Goal: Task Accomplishment & Management: Use online tool/utility

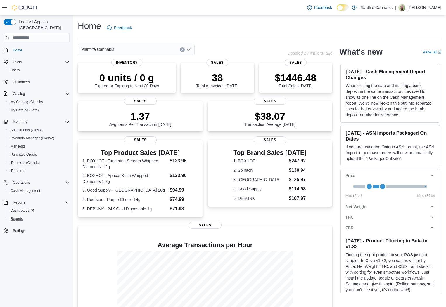
click at [20, 217] on button "Reports" at bounding box center [39, 219] width 66 height 8
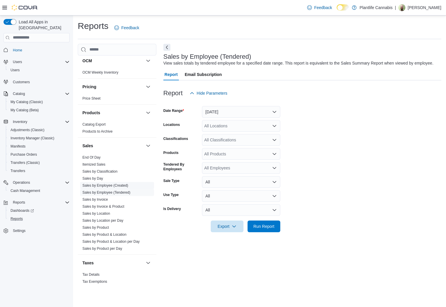
scroll to position [267, 0]
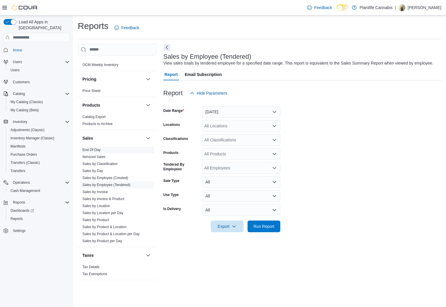
click at [106, 152] on span "End Of Day" at bounding box center [117, 149] width 74 height 7
click at [97, 149] on link "End Of Day" at bounding box center [91, 150] width 18 height 4
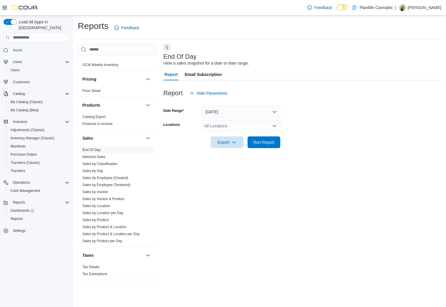
click at [229, 129] on div "All Locations" at bounding box center [241, 126] width 78 height 12
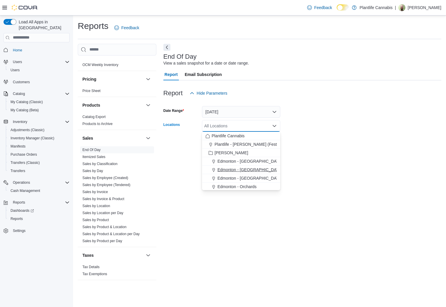
click at [252, 171] on span "Edmonton - ICE District" at bounding box center [249, 170] width 65 height 6
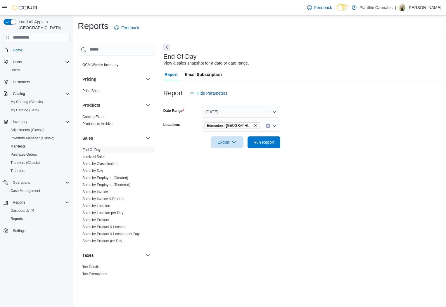
click at [355, 119] on form "Date Range Today Locations Edmonton - ICE District Export Run Report" at bounding box center [302, 123] width 278 height 49
click at [264, 142] on span "Run Report" at bounding box center [263, 142] width 21 height 6
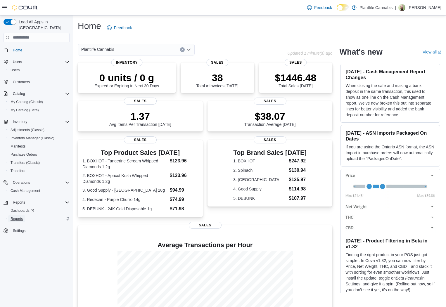
click at [21, 216] on span "Reports" at bounding box center [17, 218] width 12 height 5
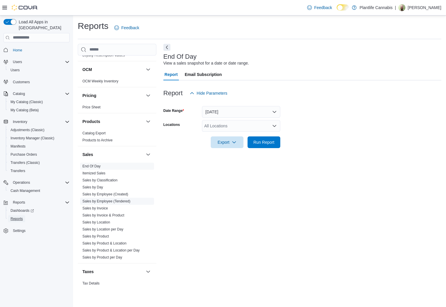
scroll to position [267, 0]
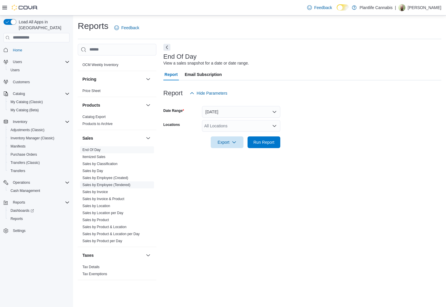
click at [93, 183] on span "Sales by Employee (Tendered)" at bounding box center [106, 185] width 48 height 5
click at [135, 184] on span "Sales by Employee (Tendered)" at bounding box center [117, 184] width 74 height 7
click at [129, 185] on link "Sales by Employee (Tendered)" at bounding box center [106, 185] width 48 height 4
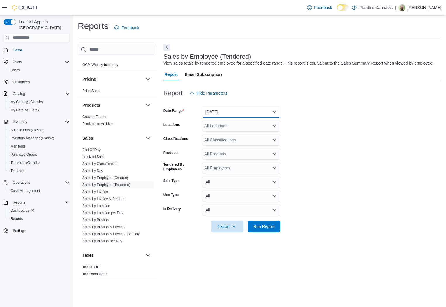
drag, startPoint x: 251, startPoint y: 116, endPoint x: 249, endPoint y: 119, distance: 3.4
click at [251, 116] on button "Yesterday" at bounding box center [241, 112] width 78 height 12
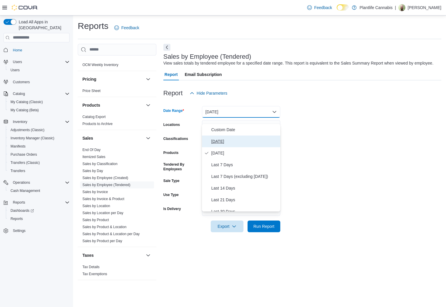
drag, startPoint x: 237, startPoint y: 137, endPoint x: 296, endPoint y: 119, distance: 61.7
click at [238, 137] on button "Today" at bounding box center [241, 142] width 78 height 12
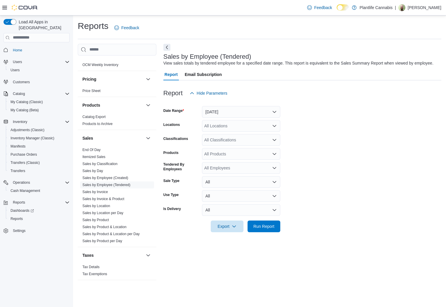
drag, startPoint x: 375, startPoint y: 95, endPoint x: 270, endPoint y: 123, distance: 109.1
click at [375, 95] on div "Report Hide Parameters" at bounding box center [302, 93] width 278 height 12
click at [265, 126] on form "Date Range Today Locations All Locations Classifications All Classifications Pr…" at bounding box center [302, 165] width 278 height 133
click at [264, 132] on div "All Locations" at bounding box center [241, 126] width 78 height 12
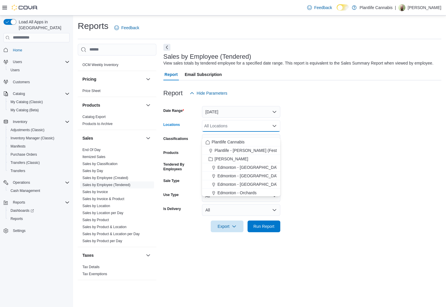
drag, startPoint x: 247, startPoint y: 173, endPoint x: 301, endPoint y: 144, distance: 61.8
drag, startPoint x: 346, startPoint y: 117, endPoint x: 319, endPoint y: 132, distance: 31.2
click at [346, 118] on form "Date Range Today Locations All Locations Combo box. Selected. Combo box input. …" at bounding box center [302, 165] width 278 height 133
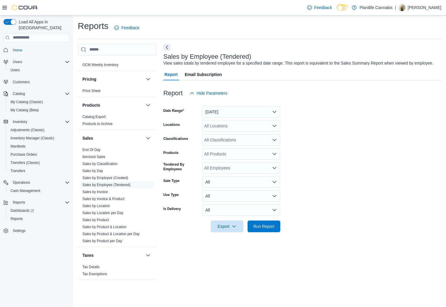
click at [236, 132] on div "All Locations" at bounding box center [241, 126] width 78 height 12
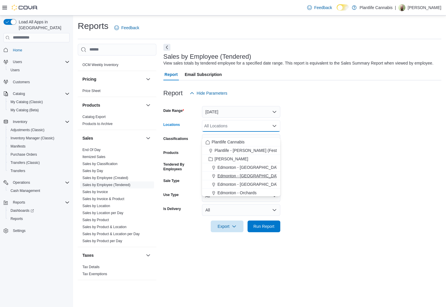
click at [256, 177] on span "Edmonton - ICE District" at bounding box center [249, 176] width 65 height 6
drag, startPoint x: 347, startPoint y: 129, endPoint x: 284, endPoint y: 138, distance: 64.3
click at [344, 130] on form "Date Range Today Locations Edmonton - ICE District Combo box. Selected. Edmonto…" at bounding box center [302, 165] width 278 height 133
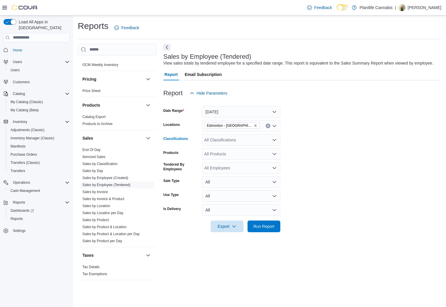
click at [278, 141] on div "All Classifications" at bounding box center [241, 140] width 78 height 12
type input "**"
click at [242, 156] on span "Accessory Group" at bounding box center [229, 156] width 31 height 6
click at [331, 145] on form "Date Range Today Locations Edmonton - ICE District Classifications Accessory Gr…" at bounding box center [302, 165] width 278 height 133
click at [260, 229] on span "Run Report" at bounding box center [263, 226] width 21 height 6
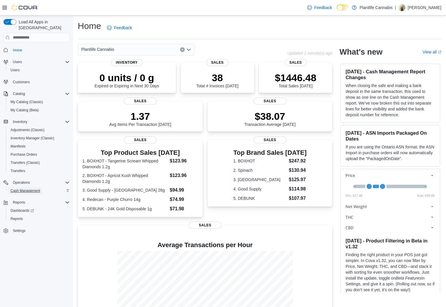
click at [34, 188] on span "Cash Management" at bounding box center [26, 190] width 30 height 5
